Goal: Information Seeking & Learning: Learn about a topic

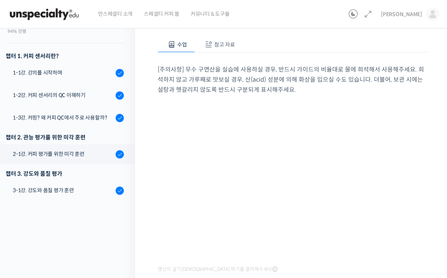
scroll to position [177, 0]
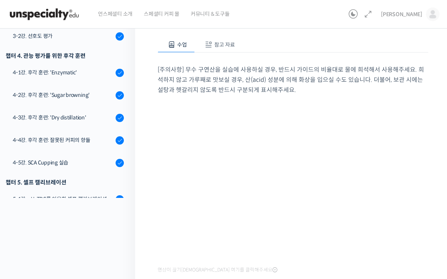
click at [88, 228] on div "강의로 돌아가기 초중급 커피 센서리를 모두 한 강의로, 월드 심사위원의 센서리 클래스 94% 진행 최근 활동: [DATE] 12:33 오전 챕…" at bounding box center [65, 136] width 139 height 377
click at [264, 264] on div "수업 참고 자료 [주의사항] 무수 구연산을 실습에 사용하실 경우, 반드시 가이드의 비율대로 물에 희석해서 사용해주세요. 희석하지 않고 가루째로…" at bounding box center [292, 166] width 270 height 283
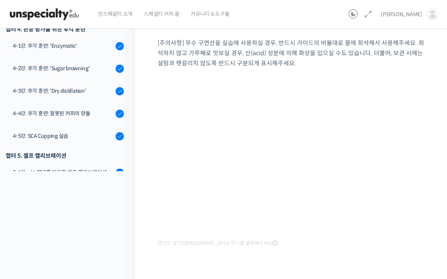
scroll to position [104, 0]
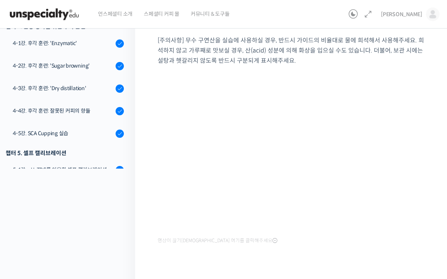
click at [302, 230] on div "수업 참고 자료 [주의사항] 무수 구연산을 실습에 사용하실 경우, 반드시 가이드의 비율대로 물에 희석해서 사용해주세요. 희석하지 않고 가루째로…" at bounding box center [292, 137] width 270 height 283
drag, startPoint x: 307, startPoint y: 230, endPoint x: 309, endPoint y: 227, distance: 3.9
click at [309, 227] on div "수업 참고 자료 [주의사항] 무수 구연산을 실습에 사용하실 경우, 반드시 가이드의 비율대로 물에 희석해서 사용해주세요. 희석하지 않고 가루째로…" at bounding box center [292, 137] width 270 height 283
click at [311, 238] on div "수업 참고 자료 [주의사항] 무수 구연산을 실습에 사용하실 경우, 반드시 가이드의 비율대로 물에 희석해서 사용해주세요. 희석하지 않고 가루째로…" at bounding box center [292, 137] width 270 height 283
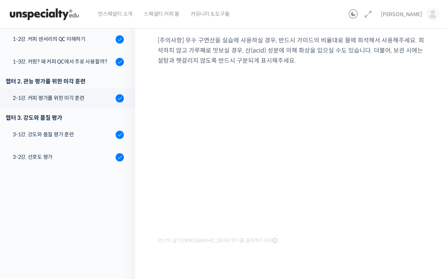
scroll to position [0, 0]
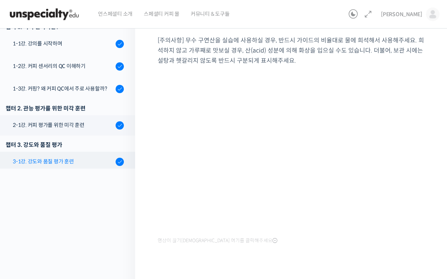
click at [71, 162] on div "3-1강. 강도와 품질 평가 훈련" at bounding box center [63, 161] width 100 height 8
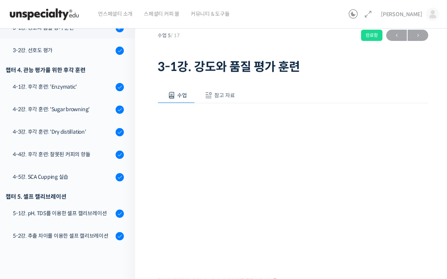
scroll to position [37, 0]
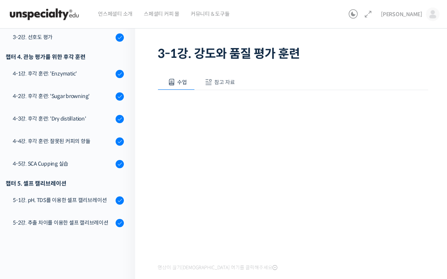
click at [235, 83] on span "참고 자료" at bounding box center [224, 82] width 21 height 7
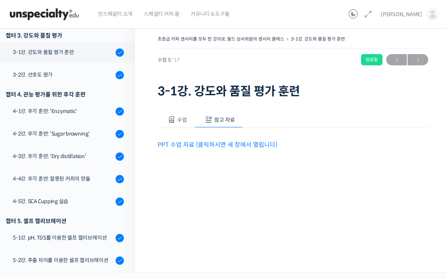
scroll to position [0, 0]
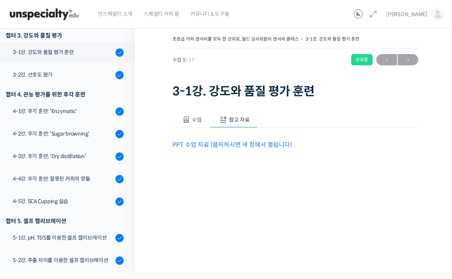
click at [223, 141] on link "PPT 수업 자료 (클릭하시면 새 창에서 열립니다)" at bounding box center [232, 145] width 120 height 8
click at [195, 121] on span "수업" at bounding box center [197, 119] width 10 height 7
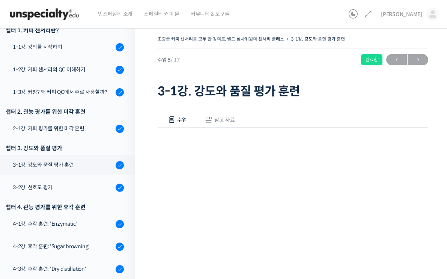
click at [328, 109] on div "수업 참고 자료 영상이 끊기신다면 여기를 클릭해주세요 PPT 수업 자료 (클릭하시면 새 창에서 열립니다)" at bounding box center [292, 222] width 270 height 244
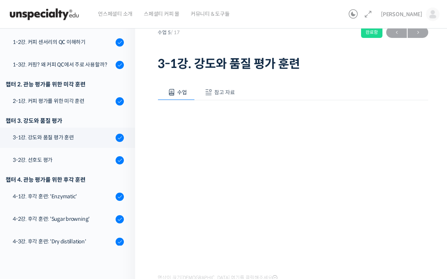
scroll to position [37, 0]
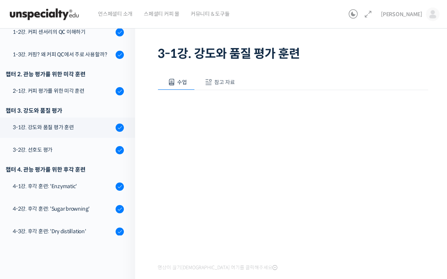
click at [427, 182] on div "초중급 커피 센서리를 모두 한 강의로, 월드 심사위원의 센서리 클래스 3-1강. 강도와 품질 평가 훈련 완료함 수업 5 / 17 완료함 ← 이…" at bounding box center [292, 153] width 315 height 337
click at [66, 148] on div "3-2강. 선호도 평가" at bounding box center [63, 149] width 100 height 8
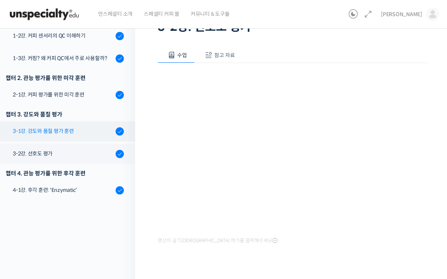
scroll to position [48, 0]
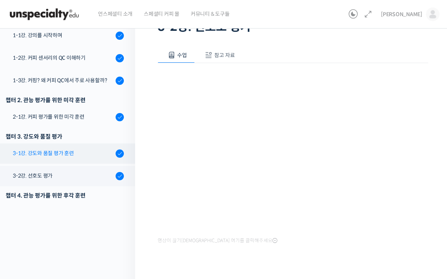
click at [66, 154] on div "3-1강. 강도와 품질 평가 훈련" at bounding box center [63, 153] width 100 height 8
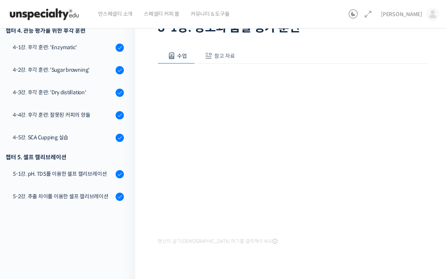
scroll to position [64, 0]
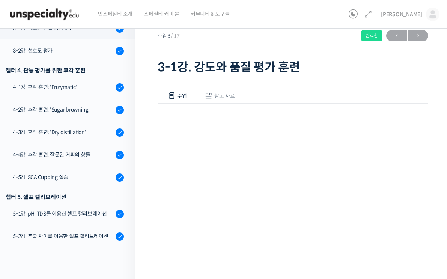
scroll to position [37, 0]
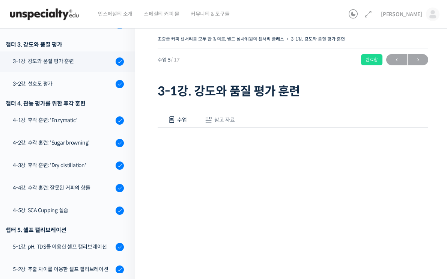
scroll to position [213, 0]
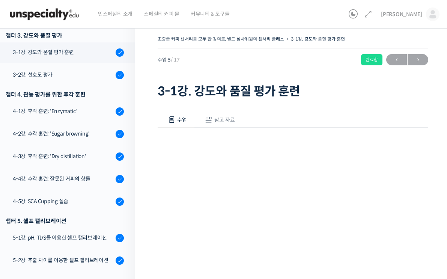
click at [424, 188] on div "초중급 커피 센서리를 모두 한 강의로, 월드 심사위원의 센서리 클래스 3-1강. 강도와 품질 평가 훈련 완료함 수업 5 / 17 완료함 ← 이…" at bounding box center [292, 190] width 315 height 337
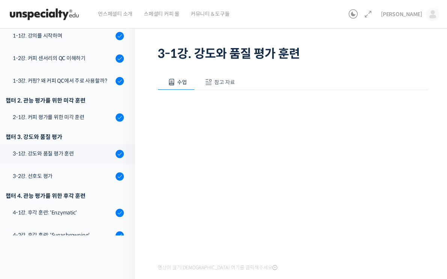
scroll to position [75, 0]
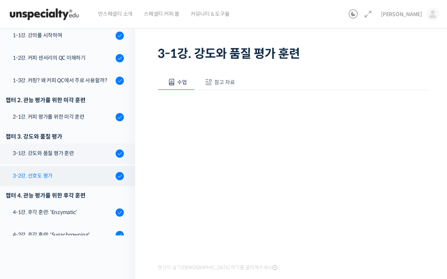
click at [56, 172] on div "3-2강. 선호도 평가" at bounding box center [63, 175] width 100 height 8
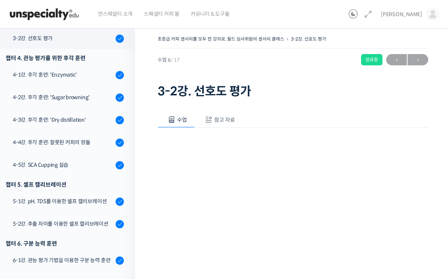
scroll to position [250, 0]
click at [235, 119] on span "참고 자료" at bounding box center [224, 119] width 21 height 7
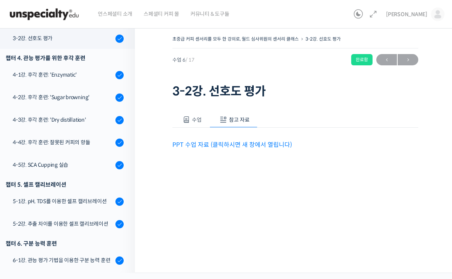
click at [264, 144] on link "PPT 수업 자료 (클릭하시면 새 창에서 열립니다)" at bounding box center [232, 145] width 120 height 8
click at [187, 115] on button "수업" at bounding box center [190, 120] width 37 height 16
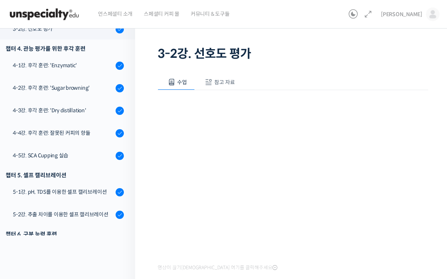
scroll to position [0, 0]
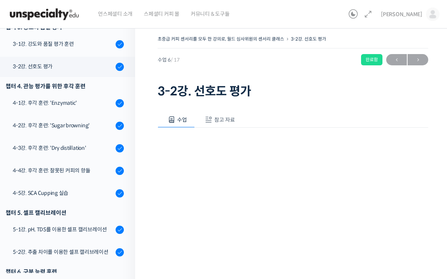
click at [265, 87] on h1 "3-2강. 선호도 평가" at bounding box center [292, 91] width 270 height 14
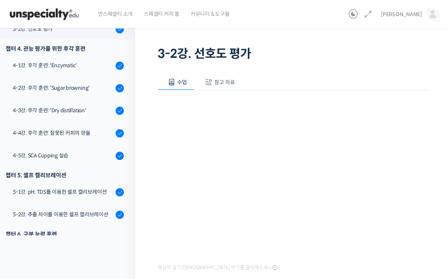
click at [336, 257] on div "수업 참고 자료 영상이 끊기[DEMOGRAPHIC_DATA]를 클릭해주세요 PPT 수업 자료 (클릭하시면 새 창에서 열립니다)" at bounding box center [292, 185] width 270 height 244
click at [312, 259] on div "수업 참고 자료 영상이 끊기[DEMOGRAPHIC_DATA]를 클릭해주세요 PPT 수업 자료 (클릭하시면 새 창에서 열립니다)" at bounding box center [292, 185] width 270 height 244
click at [309, 77] on div "수업 참고 자료" at bounding box center [292, 82] width 270 height 16
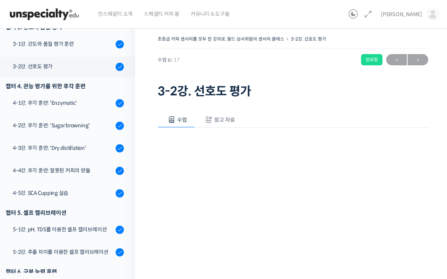
click at [203, 81] on div "초중급 커피 센서리를 모두 한 강의로, 월드 심사위원의 센서리 클래스 3-2강. 선호도 평가 완료함 수업 6 / 17 완료함 ← 이전 다음 →…" at bounding box center [292, 67] width 270 height 67
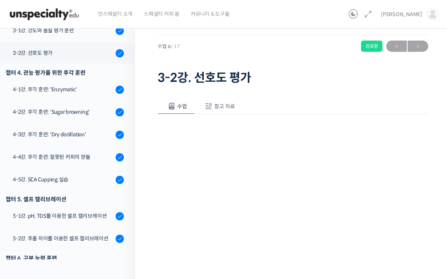
scroll to position [37, 0]
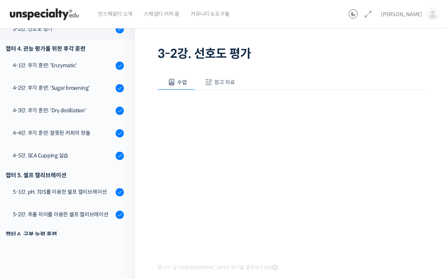
click at [231, 100] on div "영상이 끊기[DEMOGRAPHIC_DATA] 여기를 클릭해주세요" at bounding box center [292, 181] width 270 height 183
drag, startPoint x: 198, startPoint y: 77, endPoint x: 209, endPoint y: 97, distance: 23.2
click at [195, 79] on button "수업" at bounding box center [175, 82] width 37 height 16
